Goal: Task Accomplishment & Management: Manage account settings

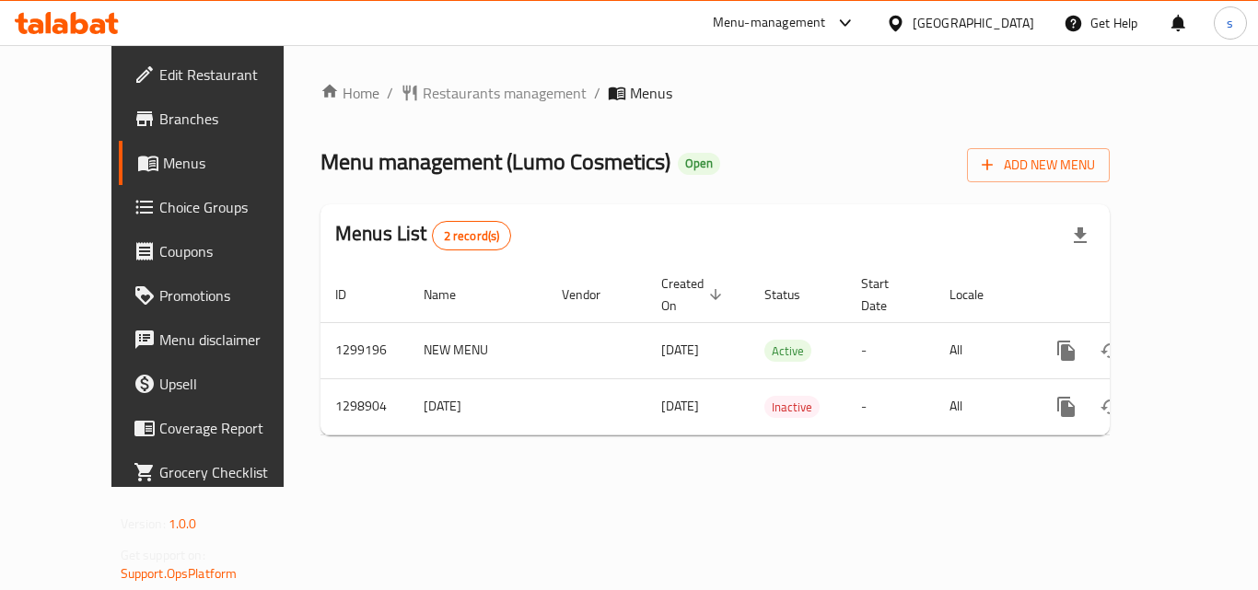
click at [901, 19] on icon at bounding box center [894, 23] width 13 height 16
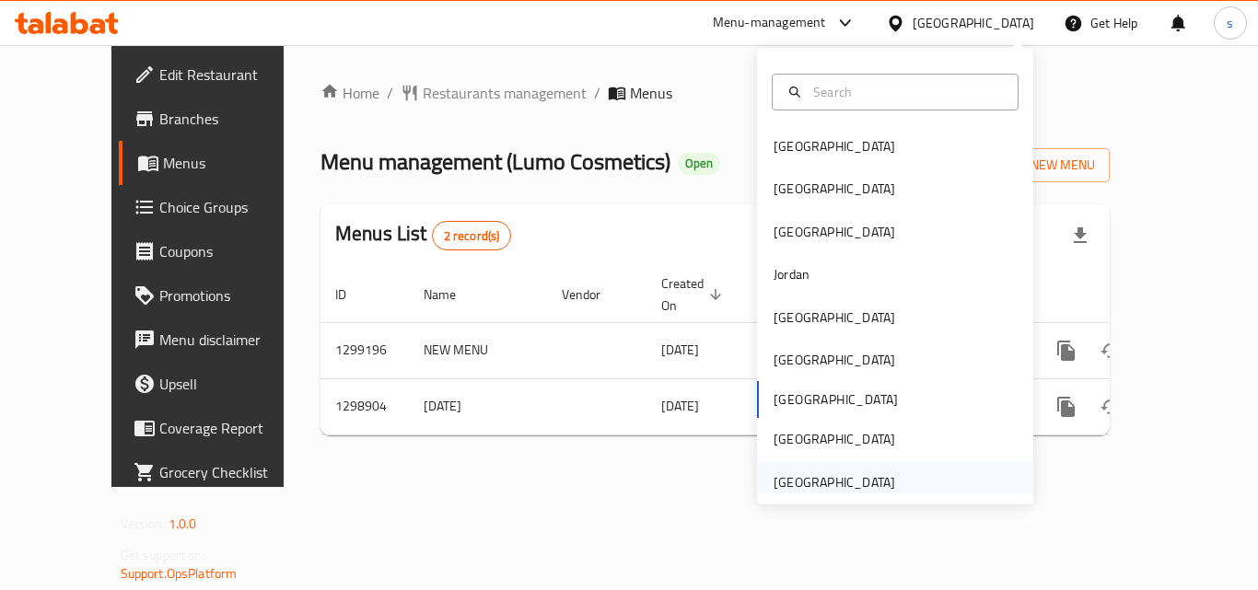
click at [786, 473] on div "[GEOGRAPHIC_DATA]" at bounding box center [834, 482] width 122 height 20
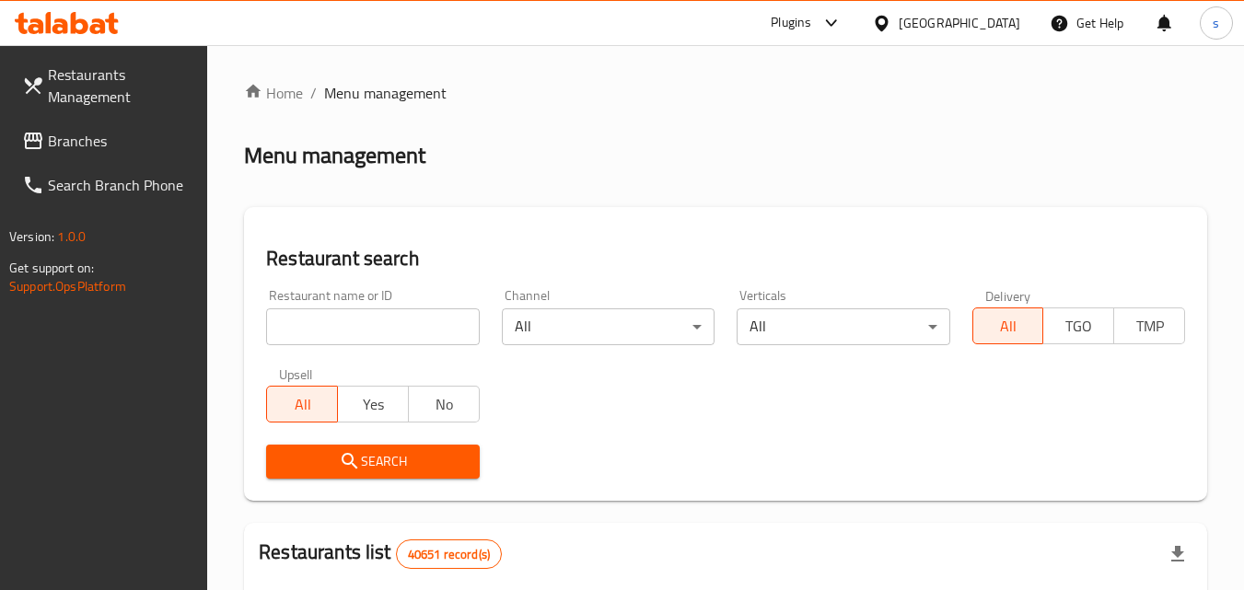
click at [76, 149] on span "Branches" at bounding box center [120, 141] width 145 height 22
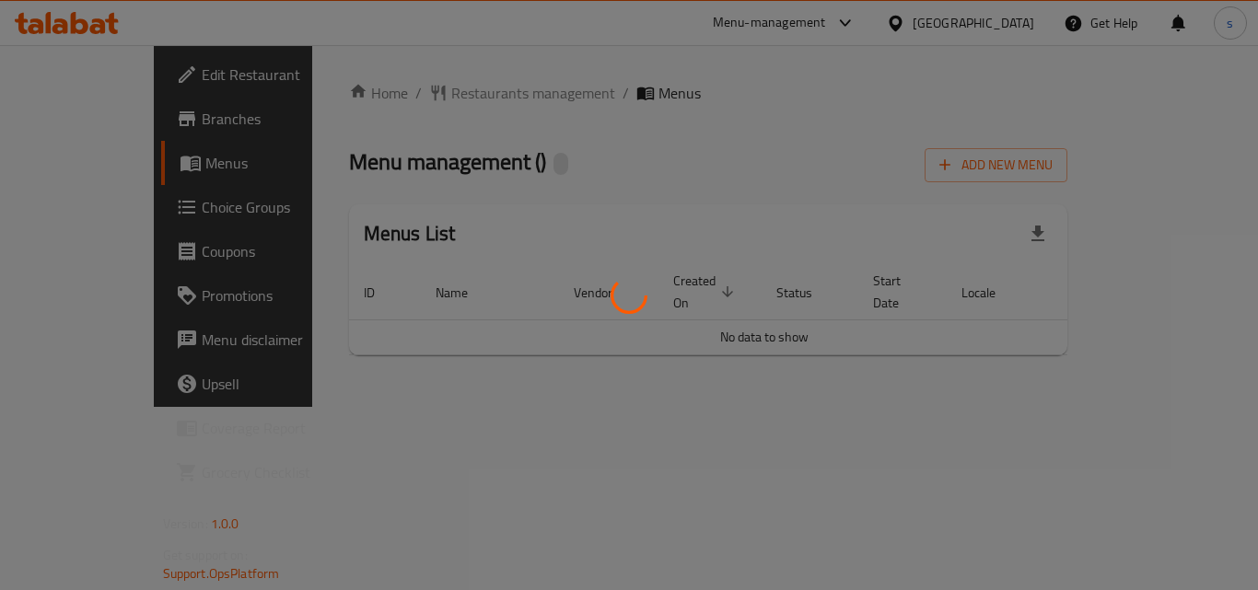
drag, startPoint x: 0, startPoint y: 0, endPoint x: 431, endPoint y: 403, distance: 590.2
click at [431, 403] on div at bounding box center [629, 295] width 1258 height 590
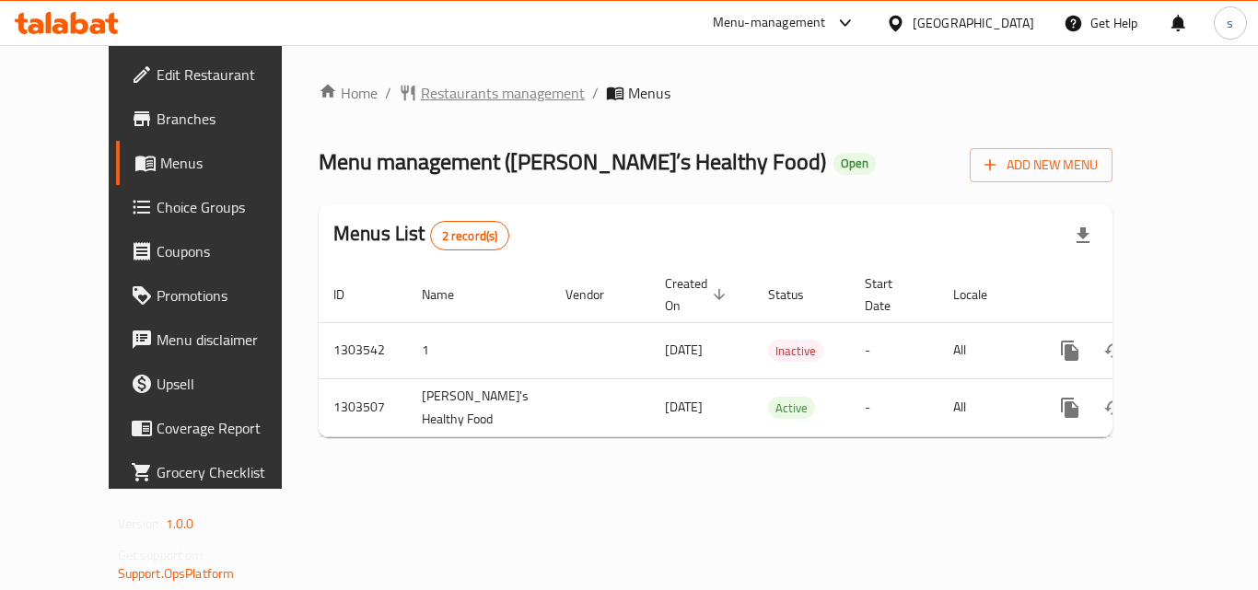
click at [421, 102] on span "Restaurants management" at bounding box center [503, 93] width 164 height 22
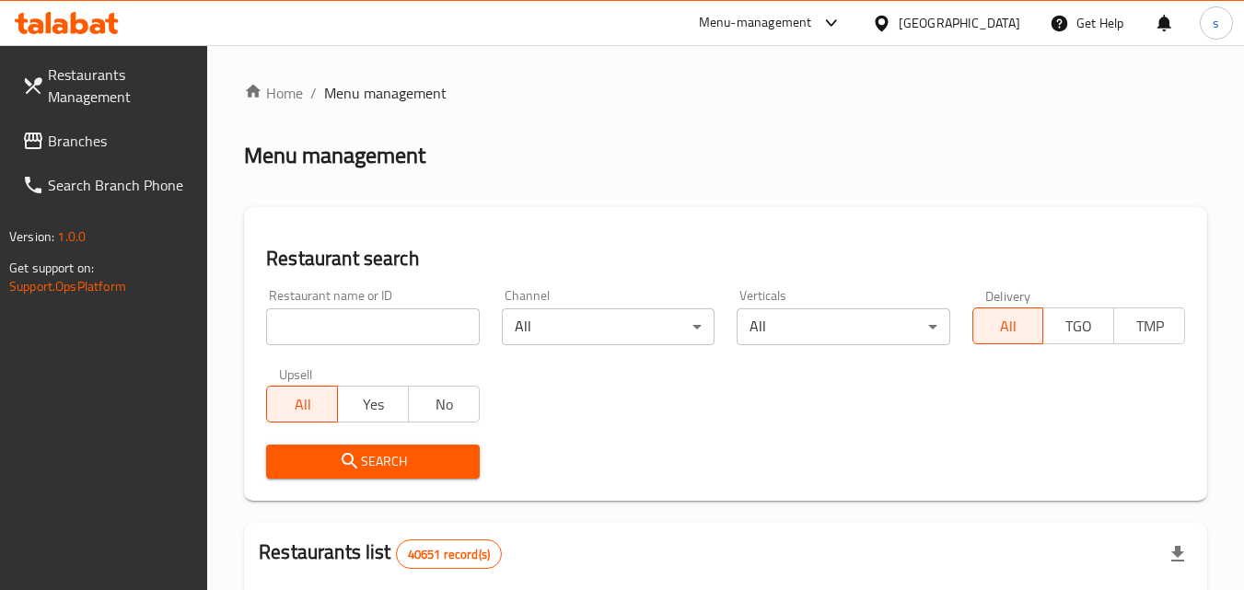
click at [75, 145] on span "Branches" at bounding box center [120, 141] width 145 height 22
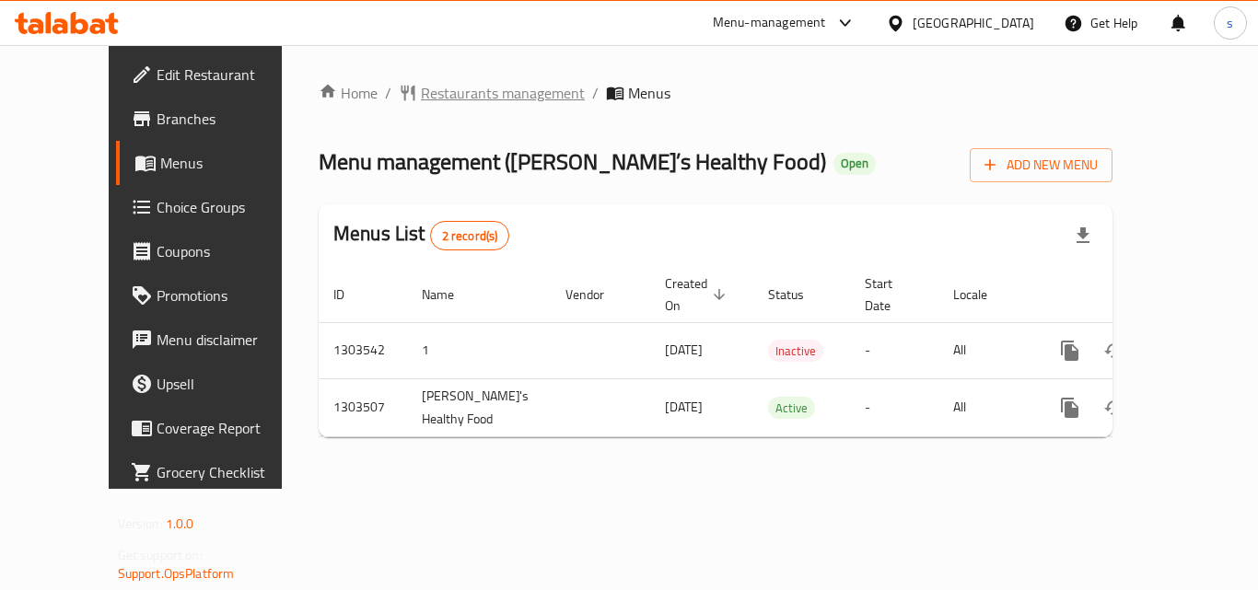
click at [421, 92] on span "Restaurants management" at bounding box center [503, 93] width 164 height 22
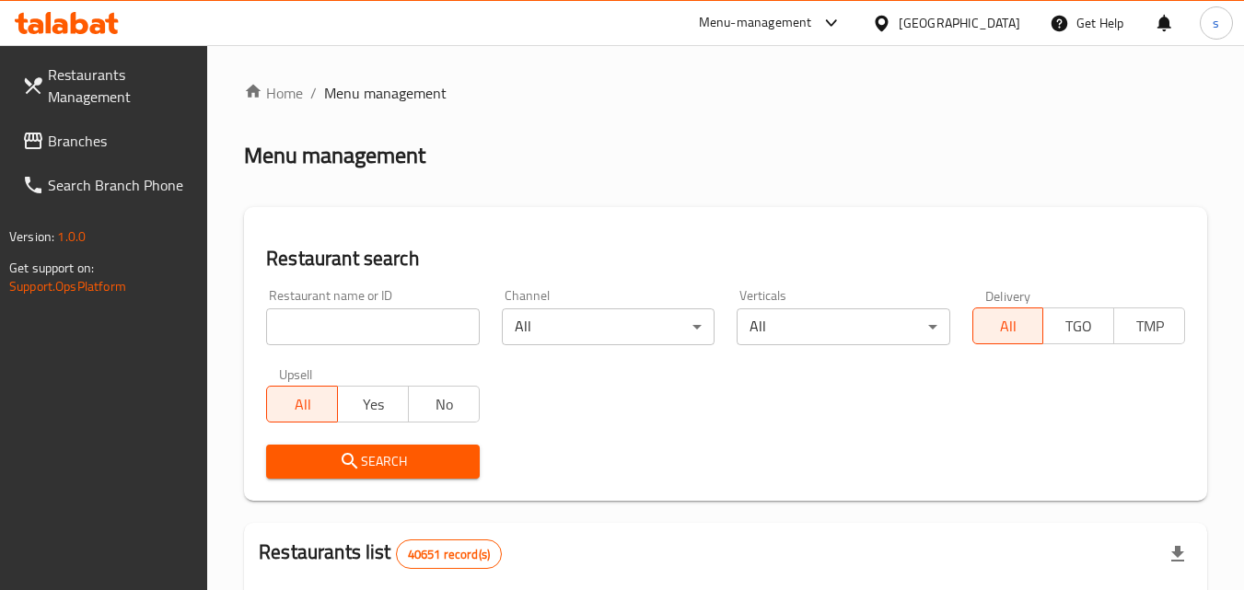
click at [110, 149] on span "Branches" at bounding box center [120, 141] width 145 height 22
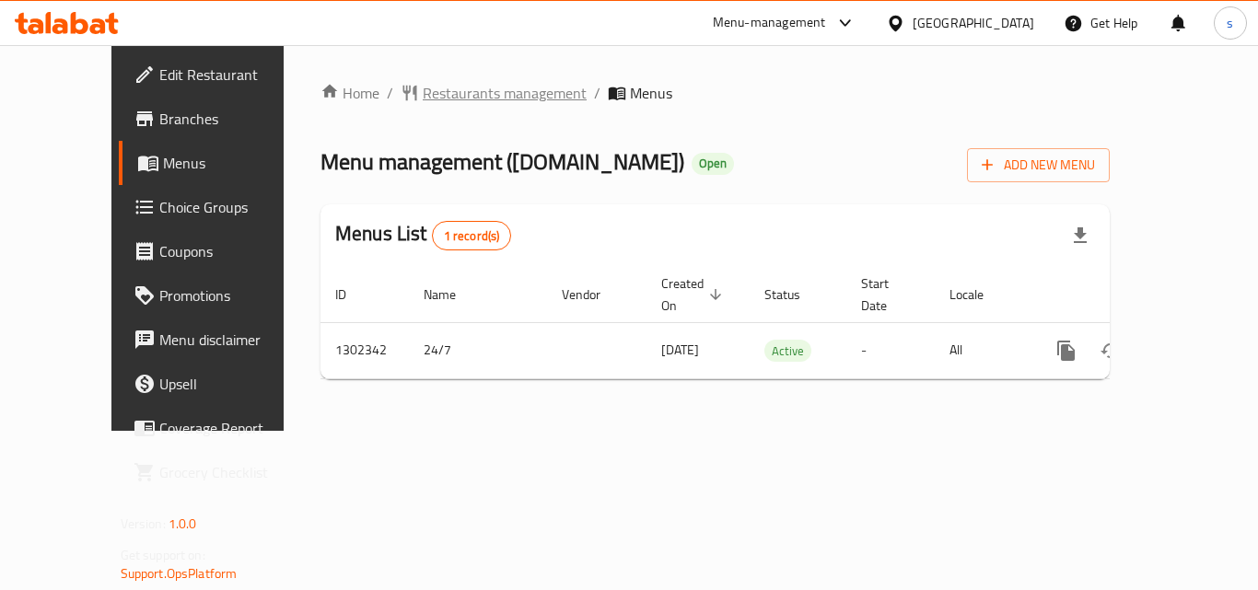
click at [423, 96] on span "Restaurants management" at bounding box center [505, 93] width 164 height 22
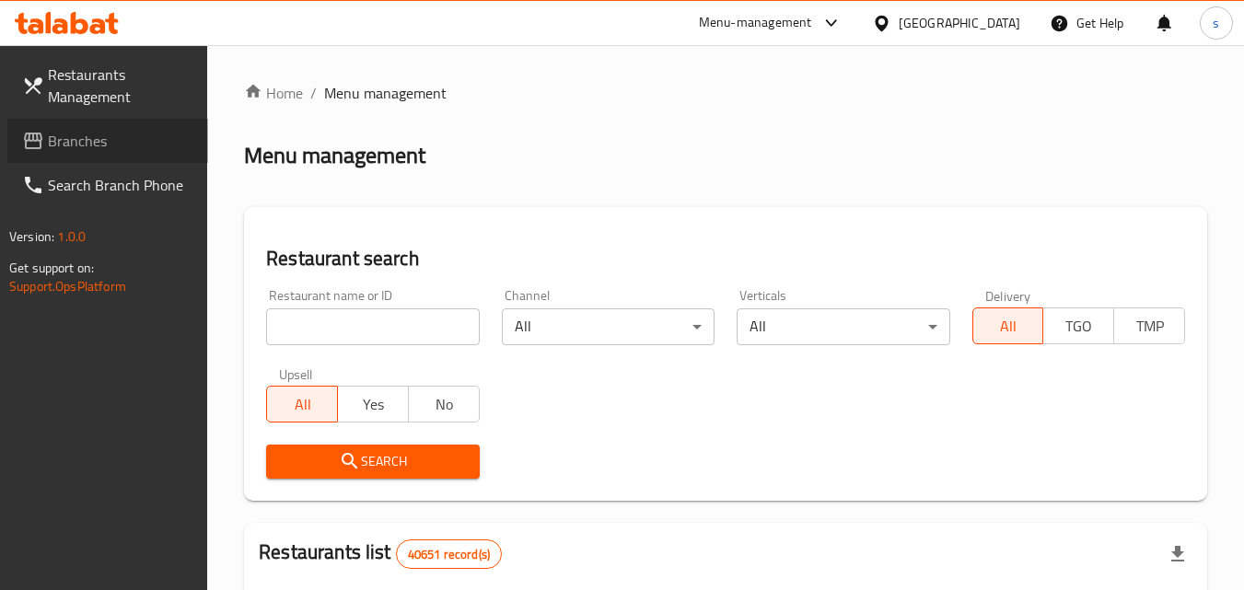
click at [119, 145] on span "Branches" at bounding box center [120, 141] width 145 height 22
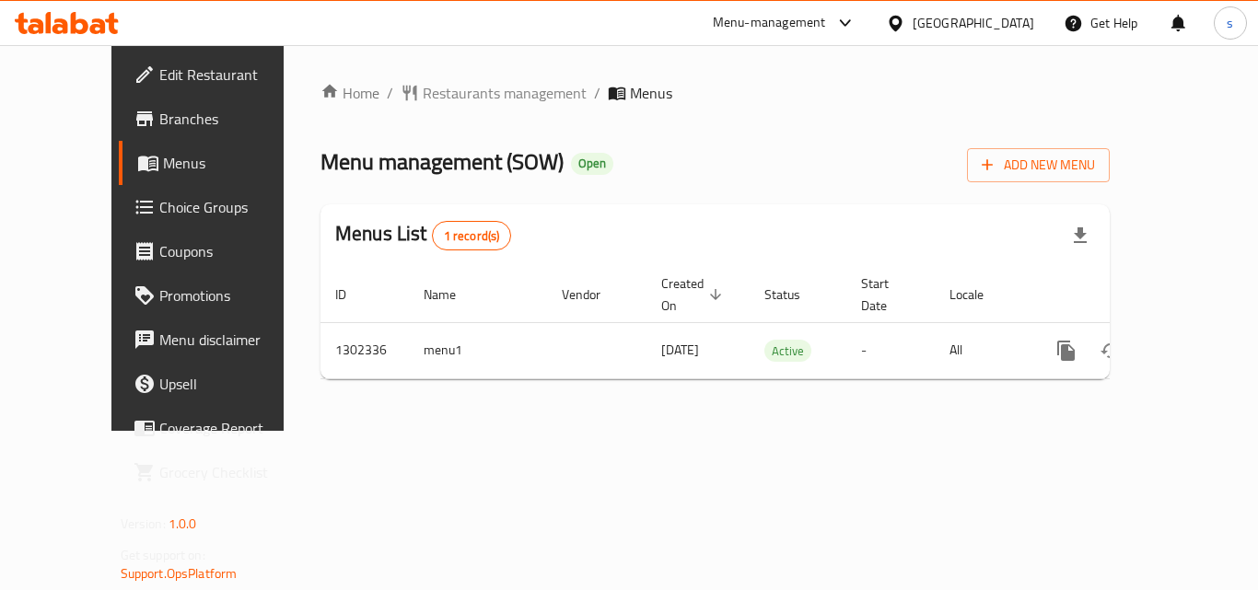
click at [937, 13] on div "[GEOGRAPHIC_DATA]" at bounding box center [973, 23] width 122 height 20
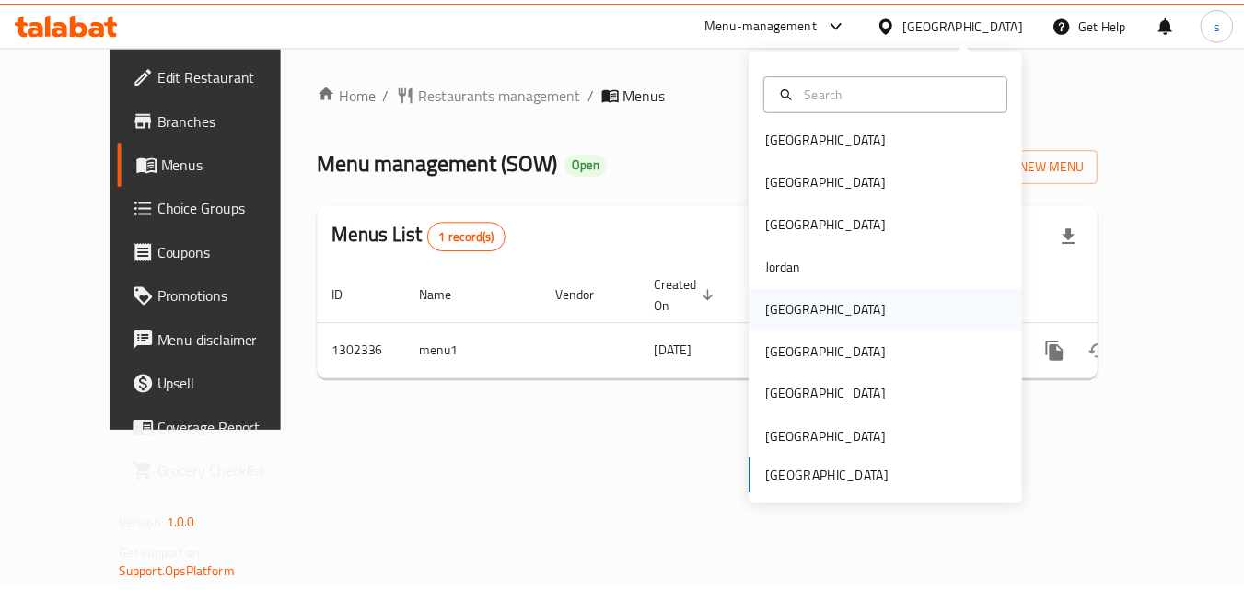
scroll to position [10, 0]
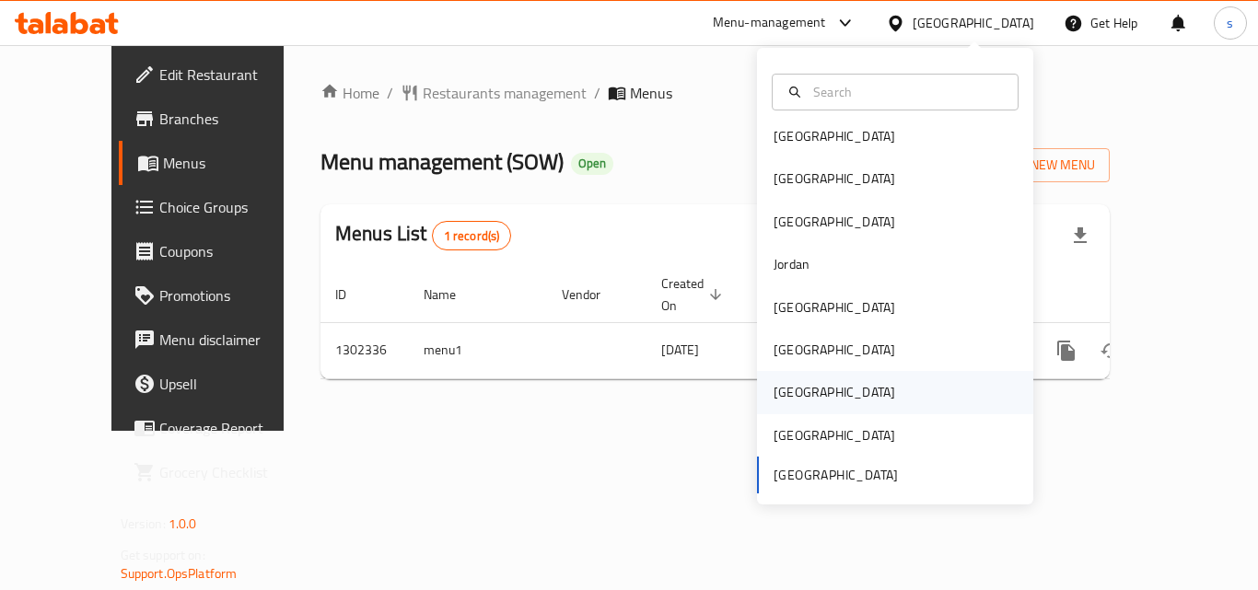
click at [782, 400] on div "[GEOGRAPHIC_DATA]" at bounding box center [834, 392] width 122 height 20
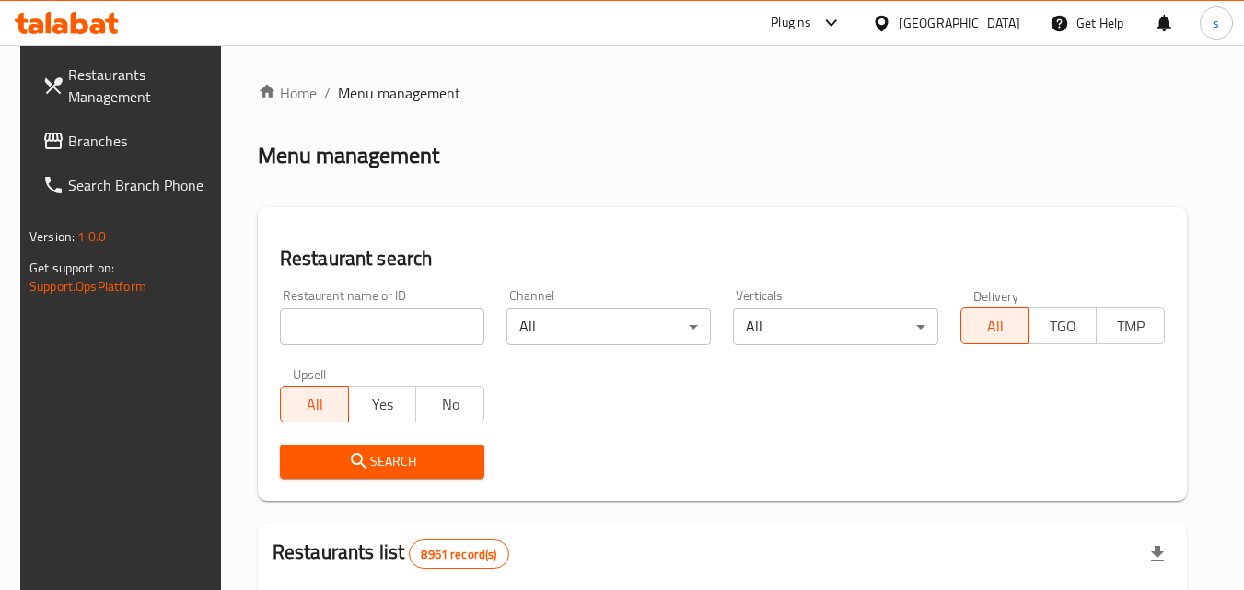
click at [97, 137] on span "Branches" at bounding box center [140, 141] width 145 height 22
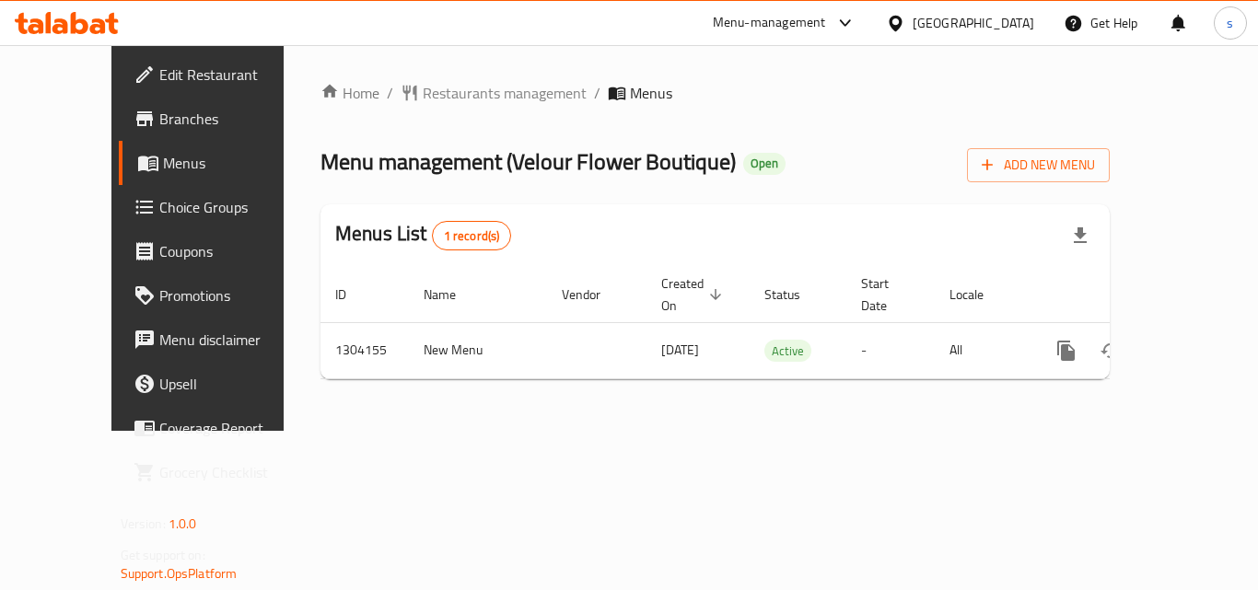
click at [905, 29] on icon at bounding box center [895, 23] width 19 height 19
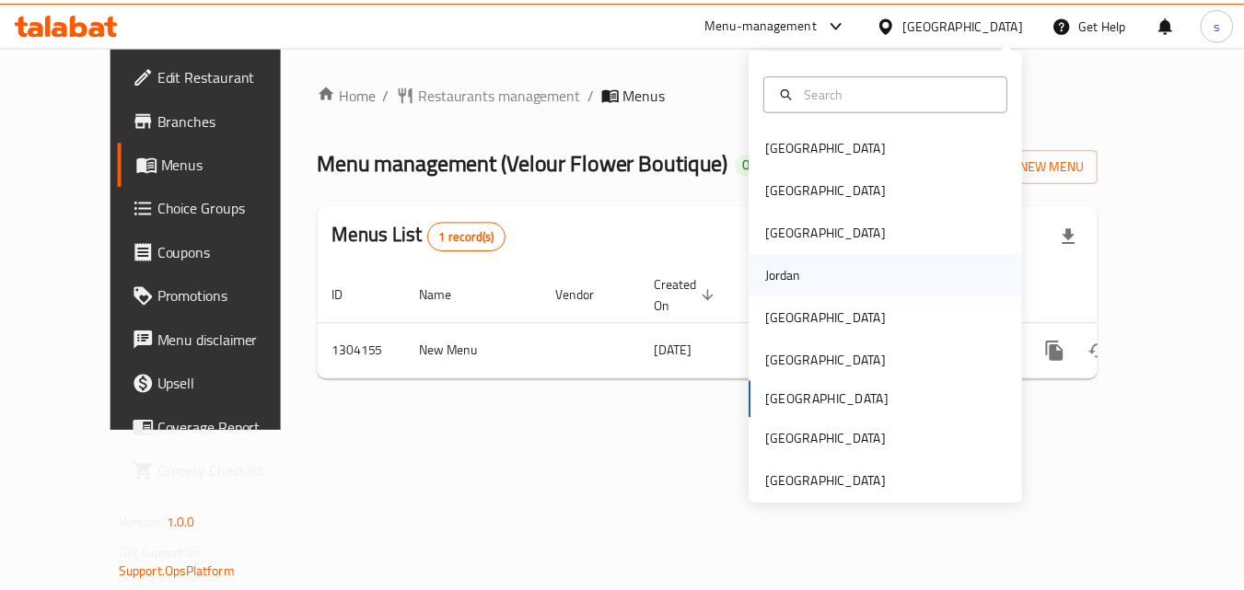
scroll to position [10, 0]
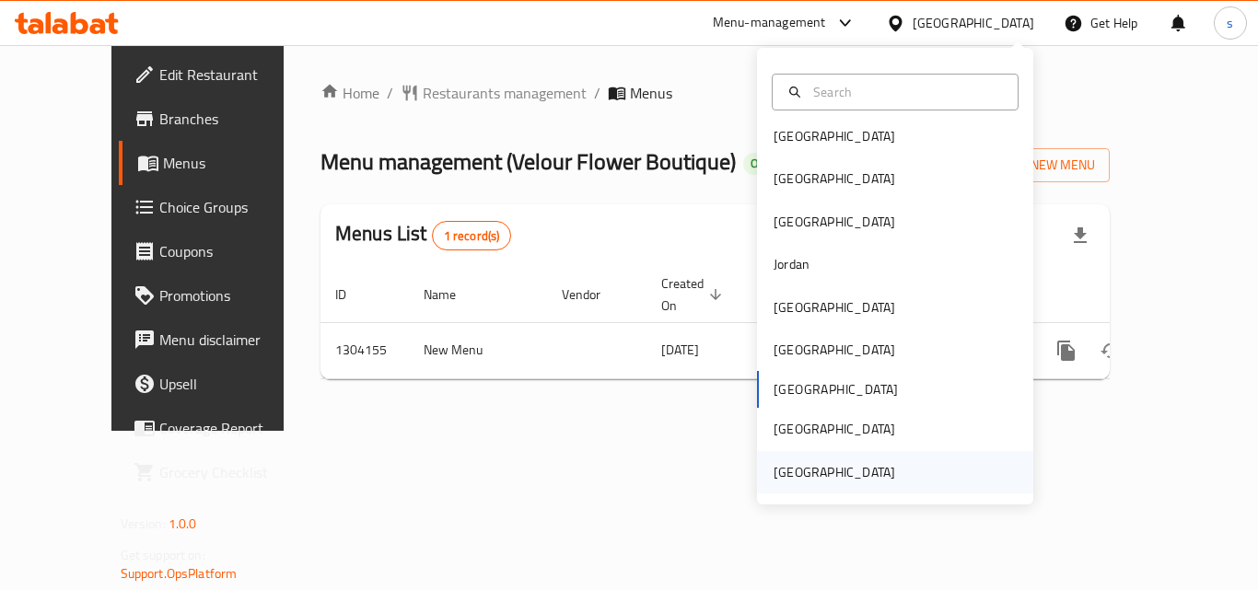
click at [868, 476] on div "[GEOGRAPHIC_DATA]" at bounding box center [834, 472] width 122 height 20
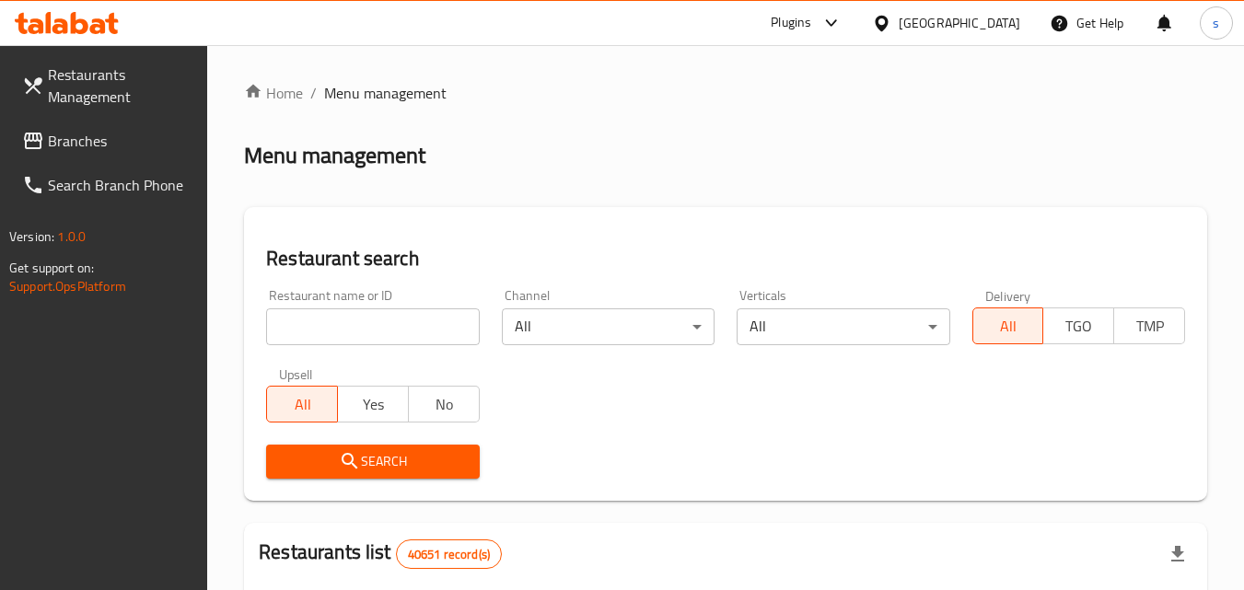
click at [115, 93] on span "Restaurants Management" at bounding box center [120, 86] width 145 height 44
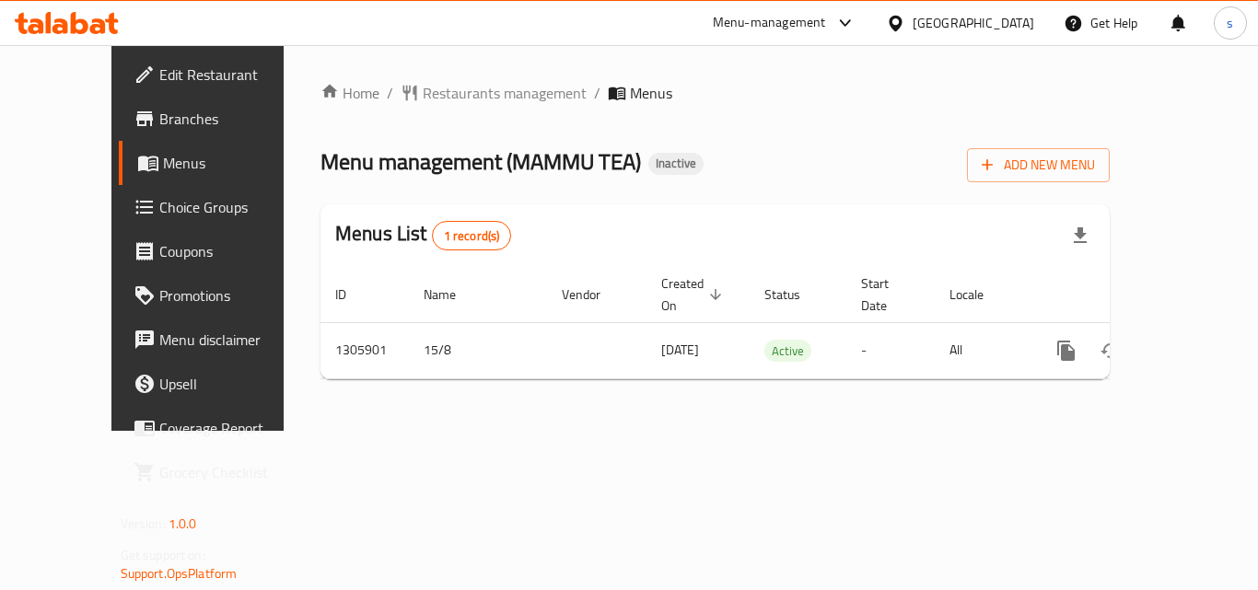
click at [946, 33] on div "[GEOGRAPHIC_DATA]" at bounding box center [973, 23] width 122 height 20
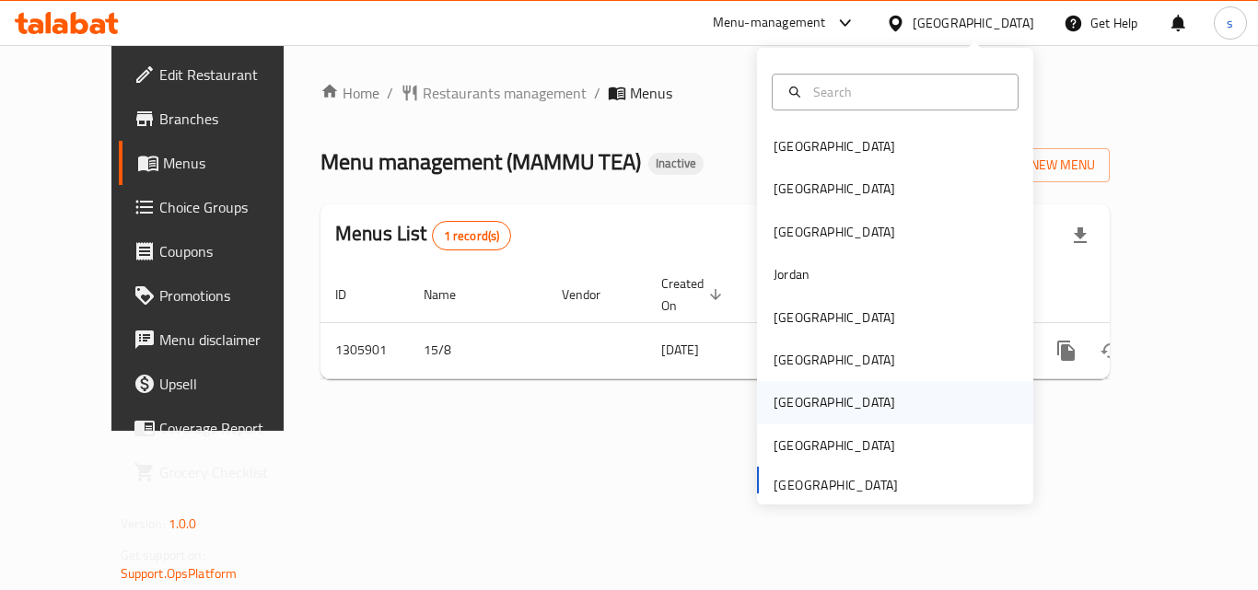
click at [792, 400] on div "Qatar" at bounding box center [834, 402] width 151 height 42
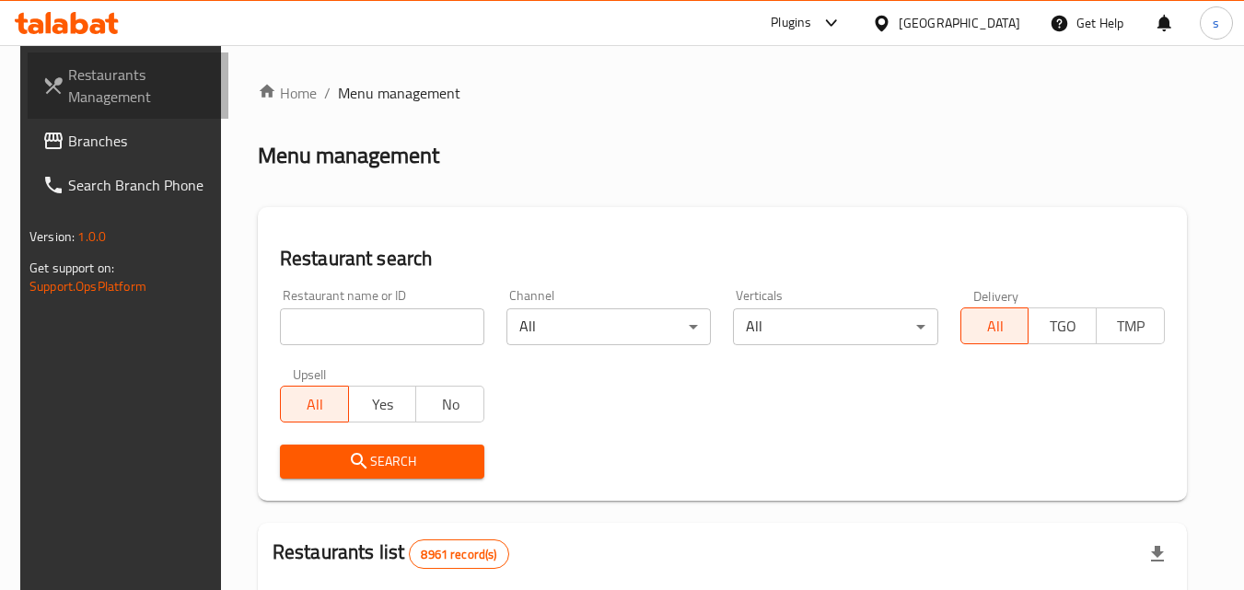
click at [101, 90] on span "Restaurants Management" at bounding box center [140, 86] width 145 height 44
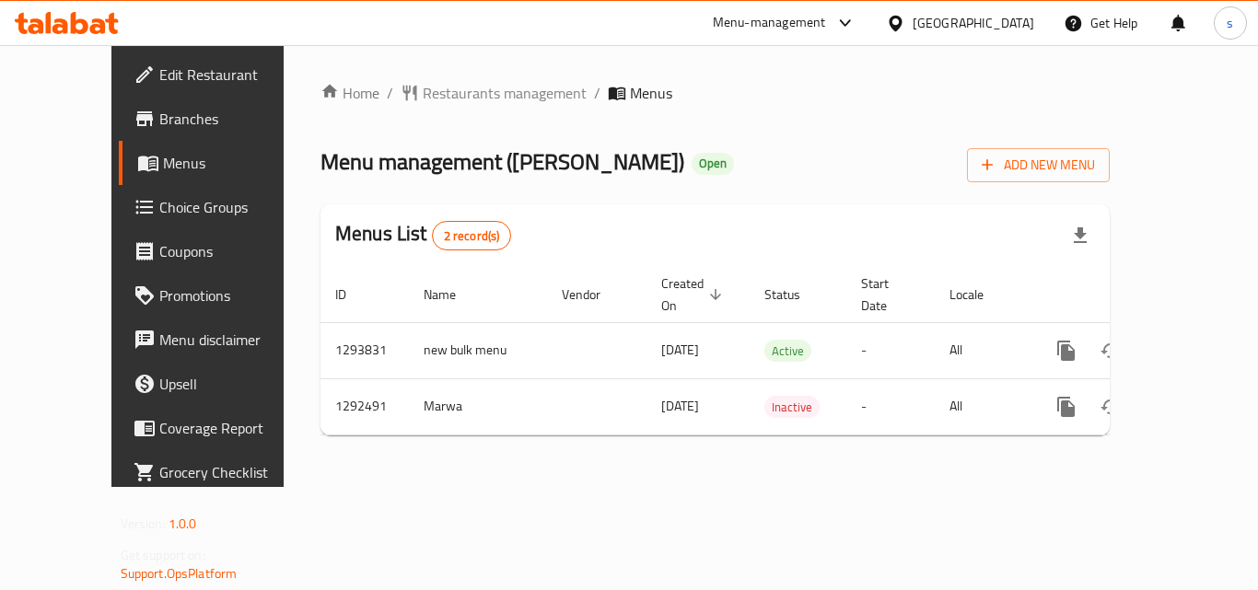
click at [905, 25] on icon at bounding box center [895, 23] width 19 height 19
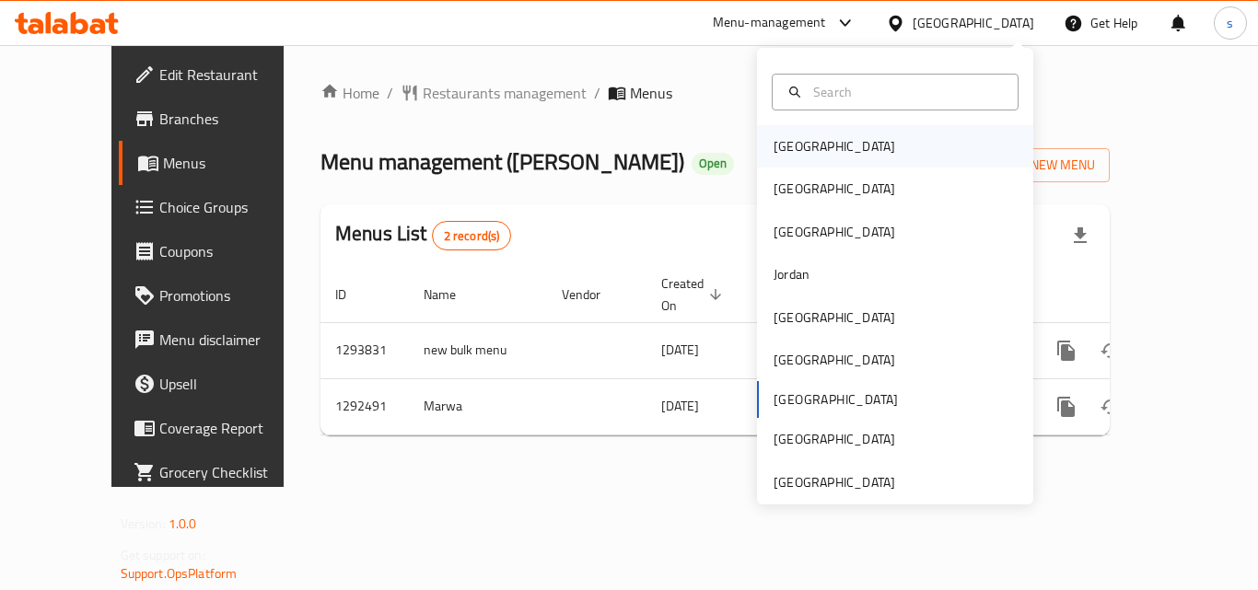
click at [828, 145] on div "[GEOGRAPHIC_DATA]" at bounding box center [895, 146] width 276 height 42
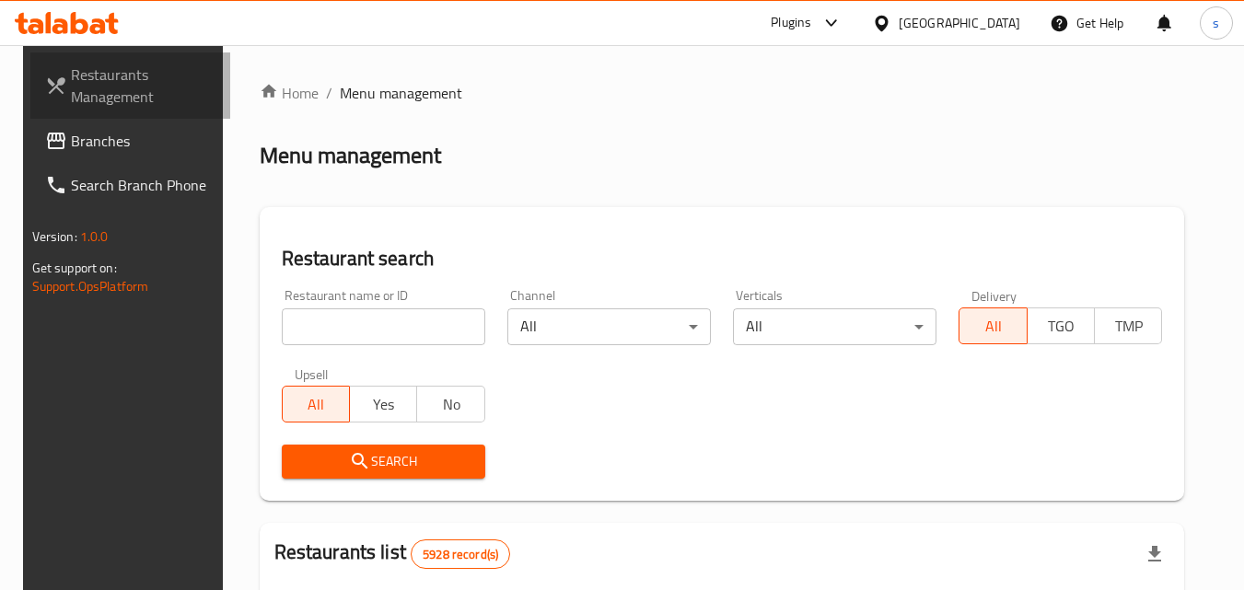
click at [85, 100] on span "Restaurants Management" at bounding box center [143, 86] width 145 height 44
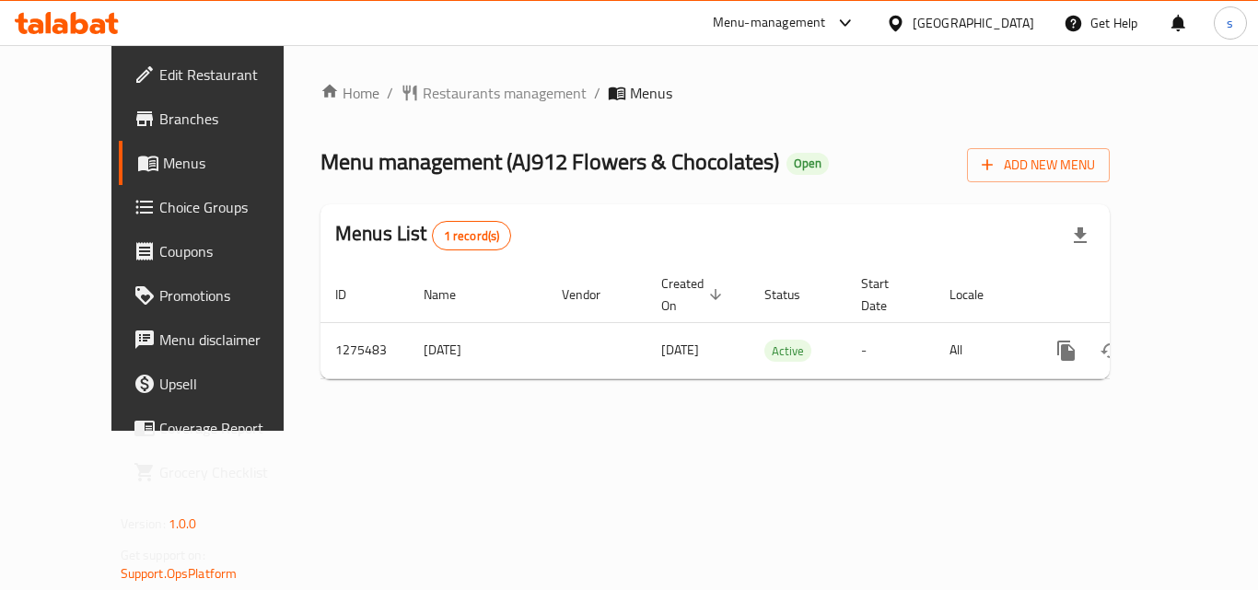
click at [1006, 22] on div "[GEOGRAPHIC_DATA]" at bounding box center [973, 23] width 122 height 20
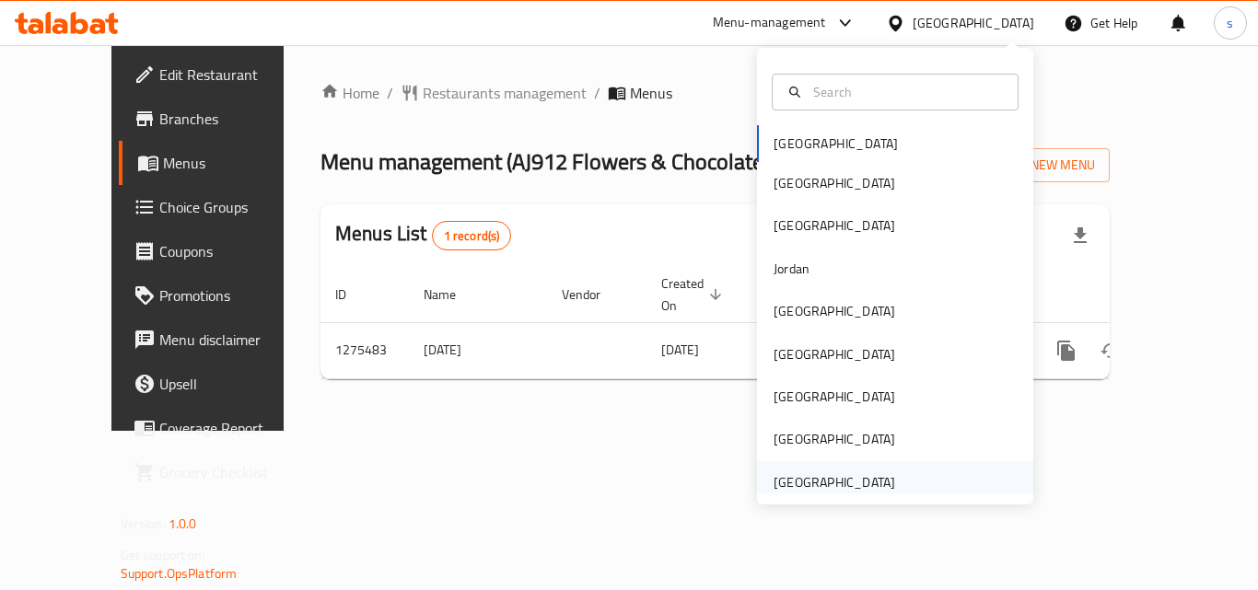
click at [820, 476] on div "[GEOGRAPHIC_DATA]" at bounding box center [834, 482] width 122 height 20
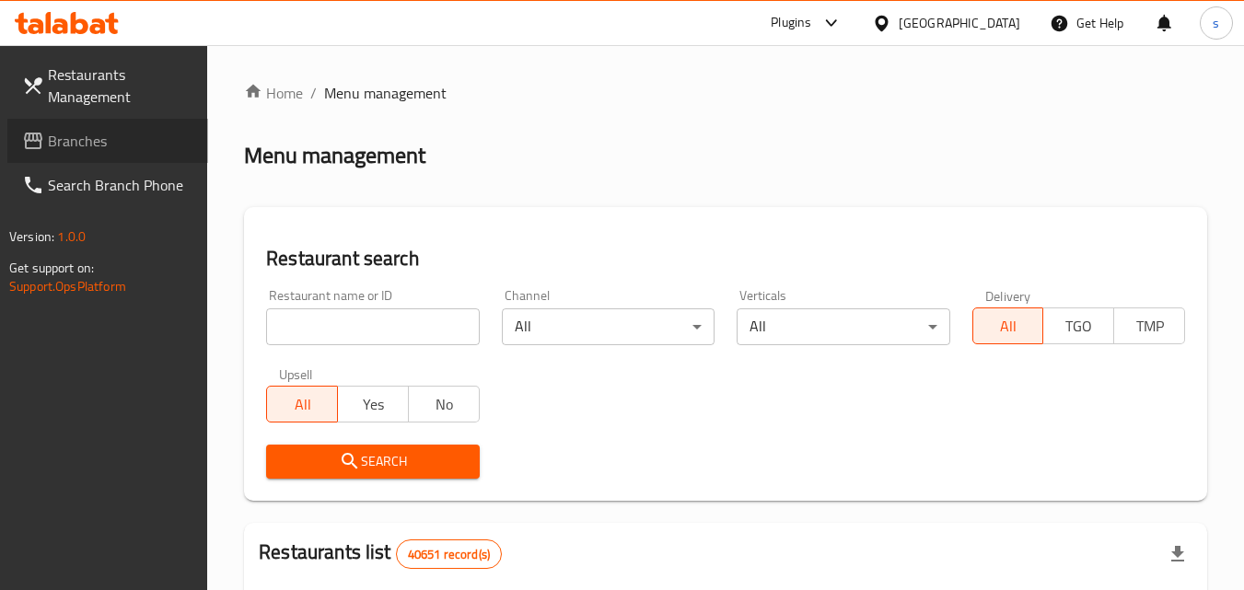
click at [112, 140] on span "Branches" at bounding box center [120, 141] width 145 height 22
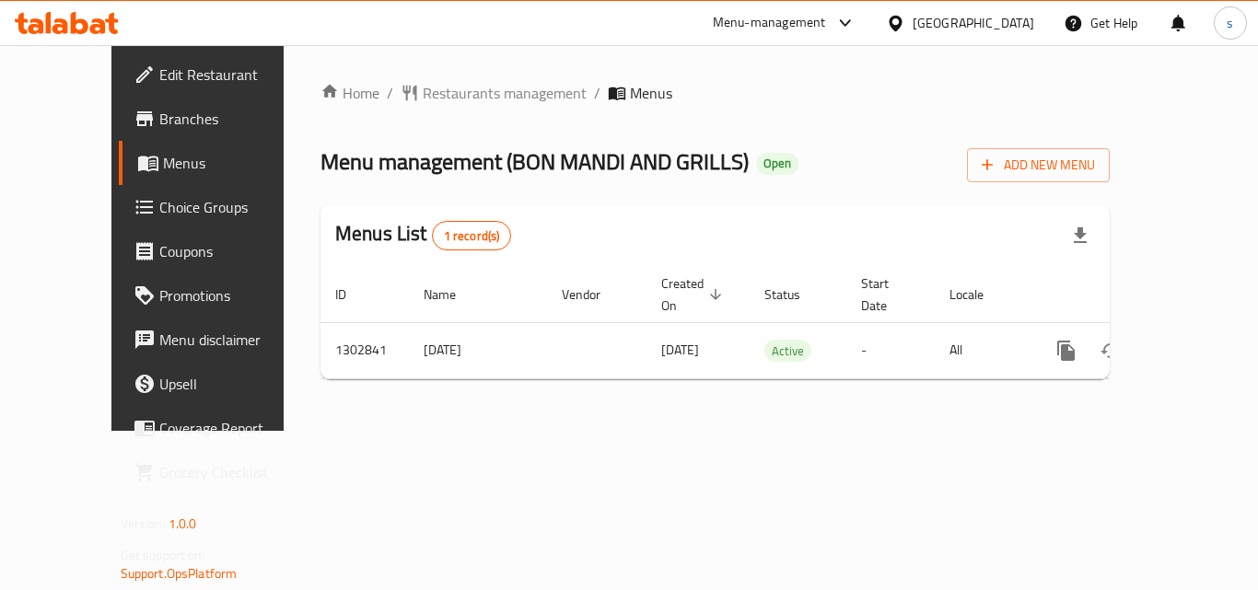
click at [163, 157] on span "Menus" at bounding box center [235, 163] width 144 height 22
click at [186, 196] on span "Choice Groups" at bounding box center [232, 207] width 147 height 22
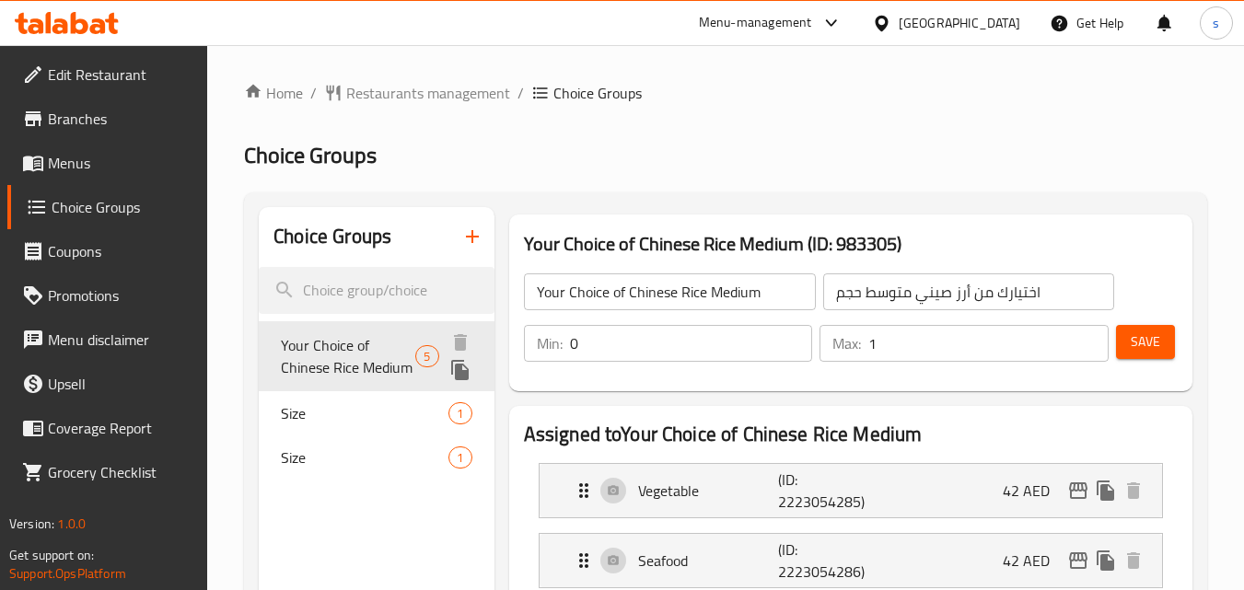
click at [313, 372] on span "Your Choice of Chinese Rice Medium" at bounding box center [348, 356] width 134 height 44
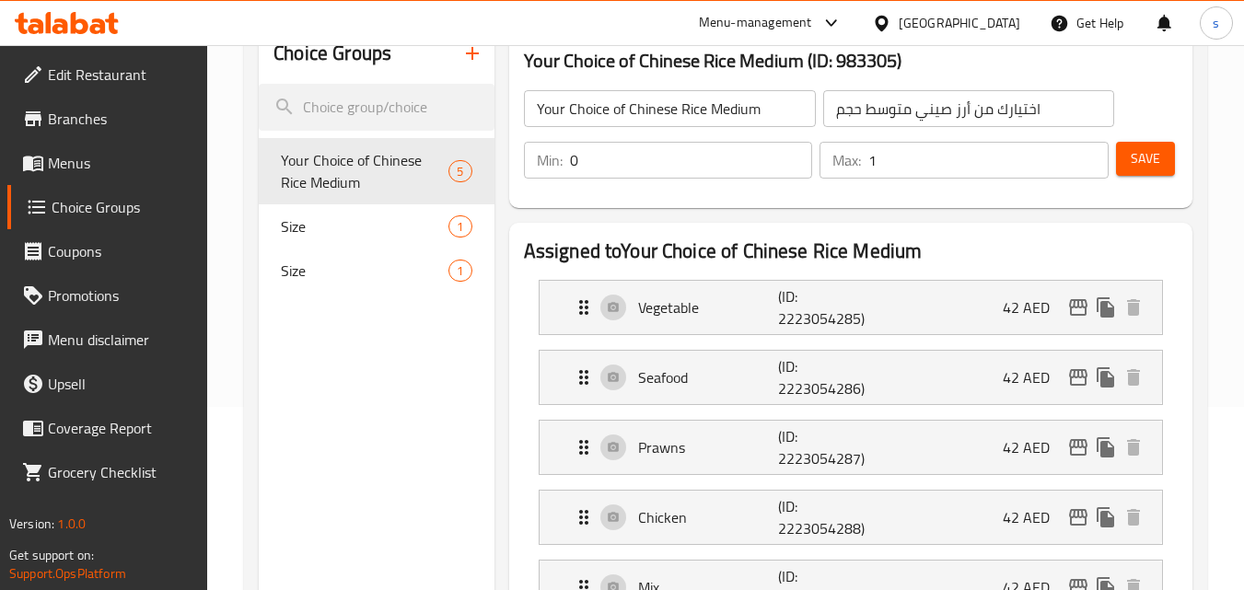
scroll to position [184, 0]
click at [656, 157] on input "0" at bounding box center [691, 159] width 243 height 37
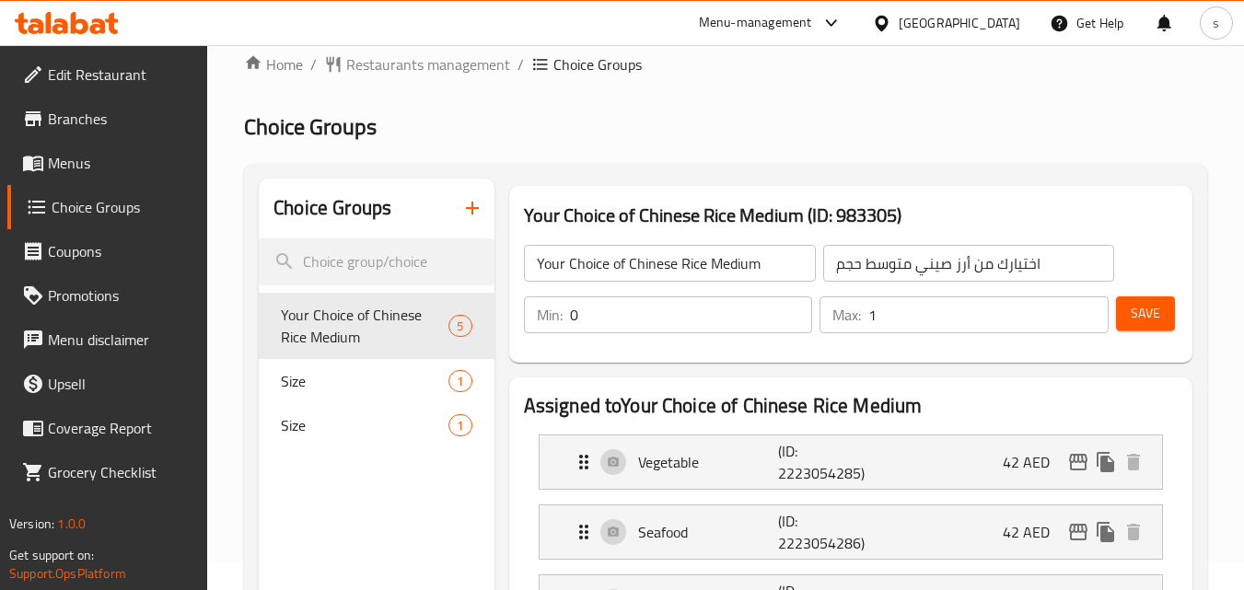
scroll to position [0, 0]
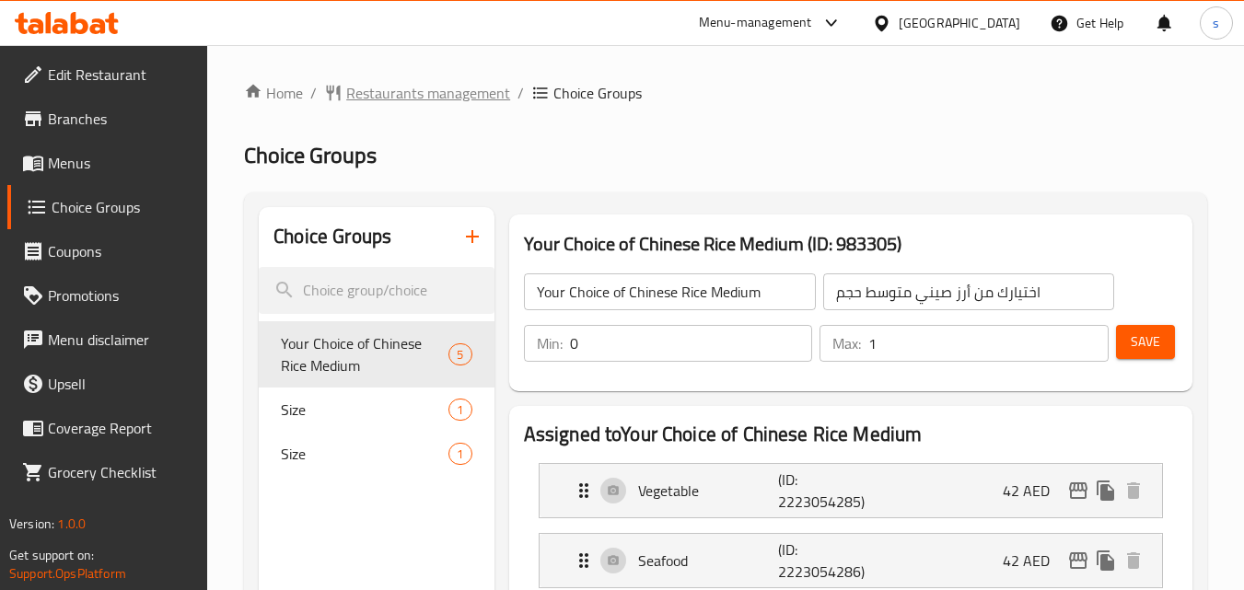
click at [358, 99] on span "Restaurants management" at bounding box center [428, 93] width 164 height 22
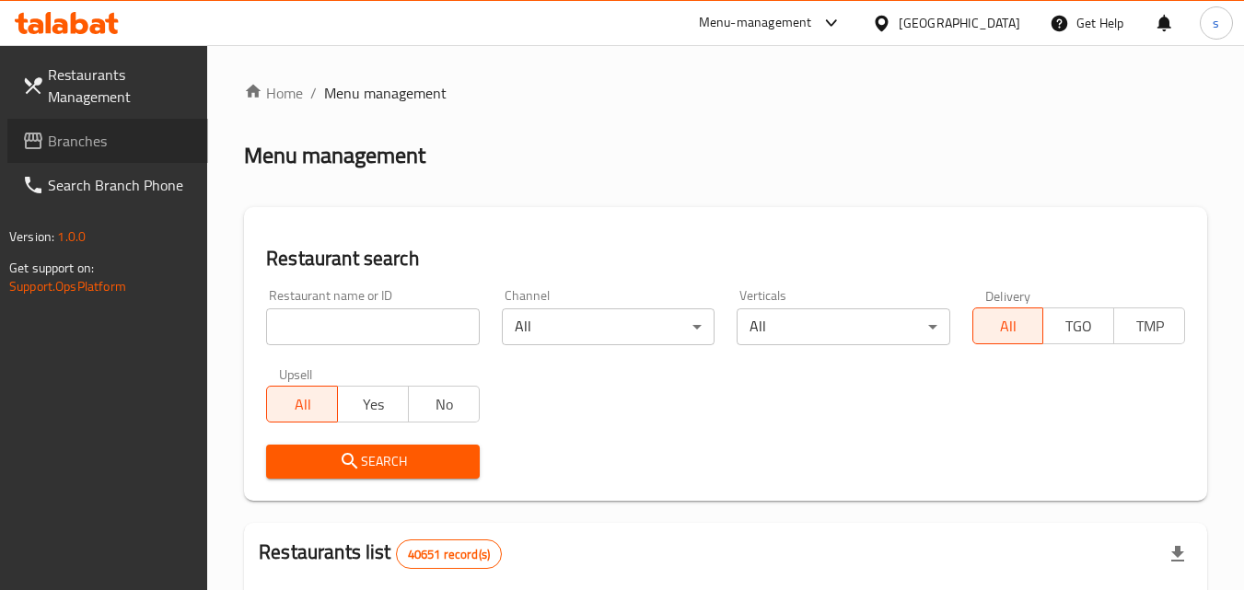
click at [72, 143] on span "Branches" at bounding box center [120, 141] width 145 height 22
